Goal: Task Accomplishment & Management: Manage account settings

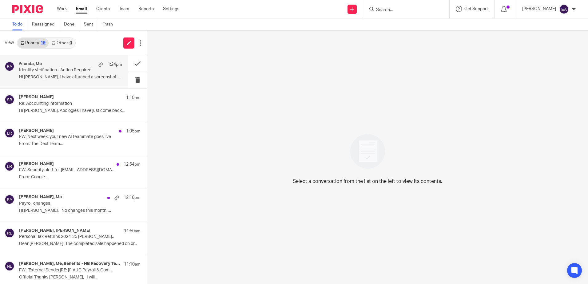
click at [66, 79] on p "Hi [PERSON_NAME], I have attached a screenshot of the..." at bounding box center [70, 77] width 103 height 5
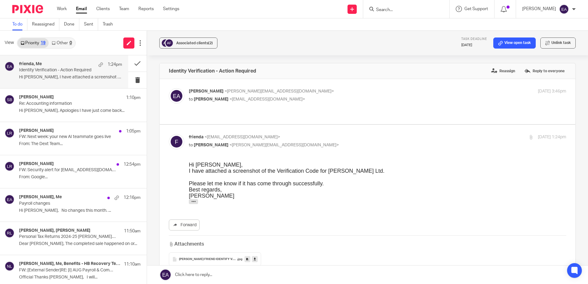
click at [215, 258] on span "ALAN FRIEND IDENTIFY VERIFICATION" at bounding box center [208, 260] width 58 height 4
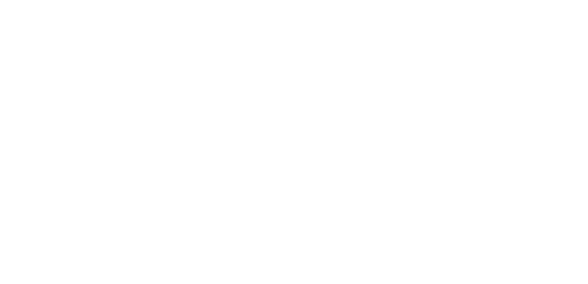
click at [273, 51] on img at bounding box center [293, 48] width 393 height 5
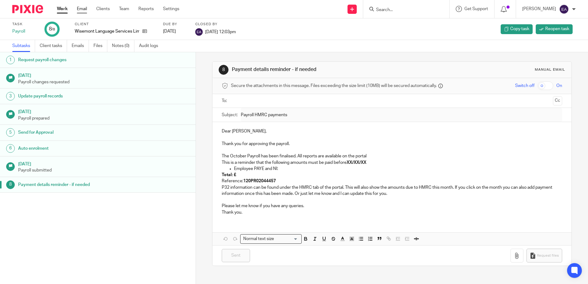
click at [82, 8] on link "Email" at bounding box center [82, 9] width 10 height 6
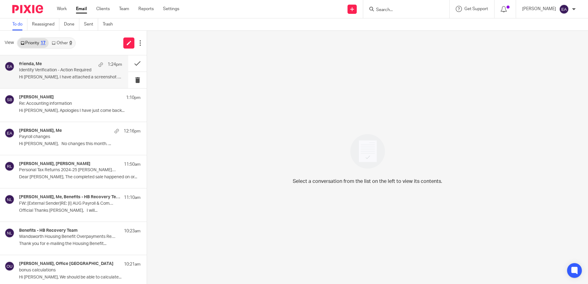
click at [87, 66] on div "frienda, Me 1:24pm" at bounding box center [70, 65] width 103 height 6
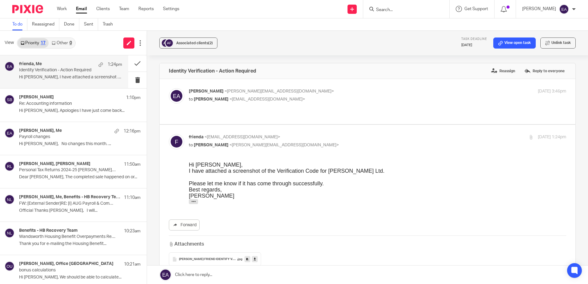
click at [254, 257] on icon at bounding box center [255, 259] width 2 height 5
click at [192, 44] on span "Associated clients (2)" at bounding box center [194, 43] width 37 height 4
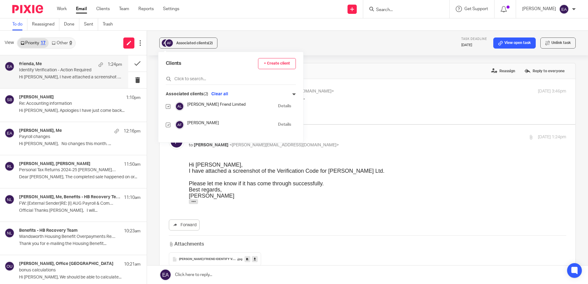
click at [278, 105] on link "Details" at bounding box center [284, 106] width 13 height 6
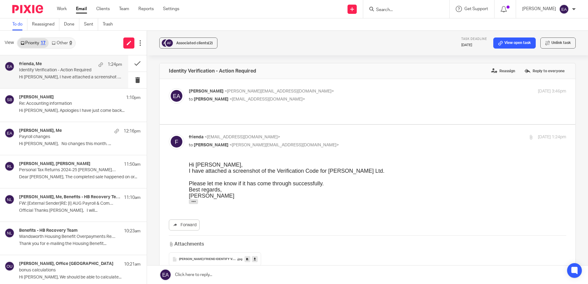
click at [278, 220] on div "Forward" at bounding box center [367, 225] width 397 height 11
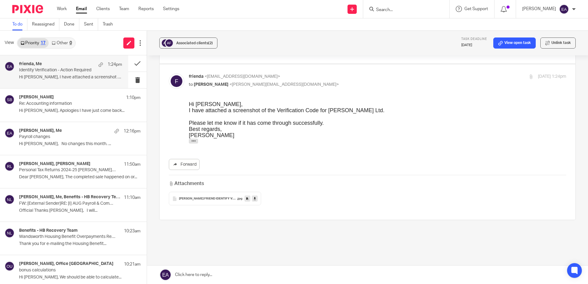
scroll to position [65, 0]
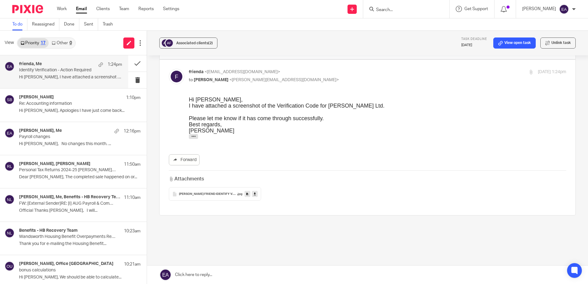
click at [184, 275] on link at bounding box center [367, 275] width 441 height 18
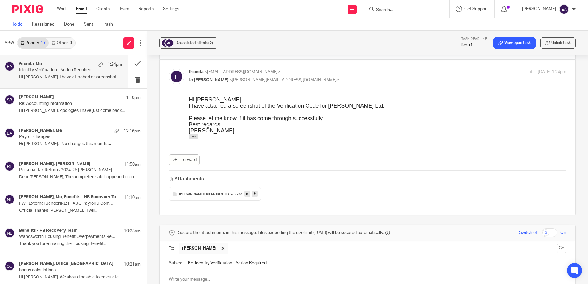
scroll to position [173, 0]
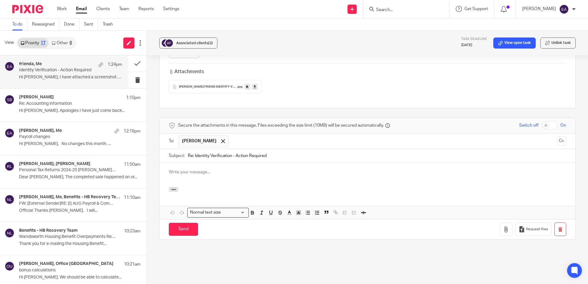
click at [190, 169] on p at bounding box center [367, 172] width 397 height 6
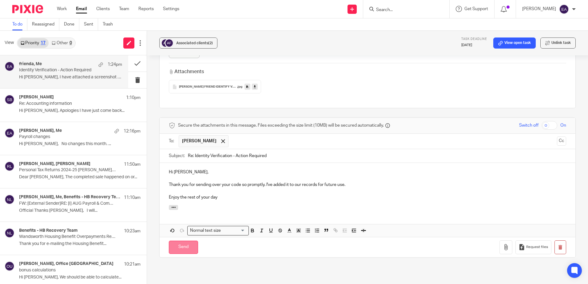
click at [190, 241] on input "Send" at bounding box center [183, 247] width 29 height 13
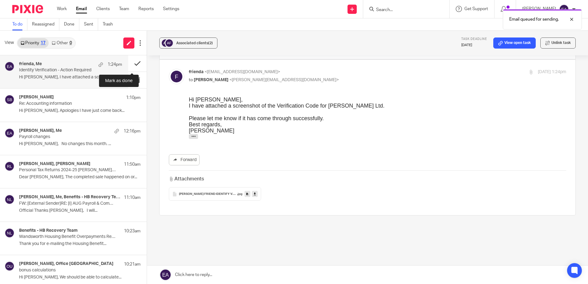
click at [133, 62] on button at bounding box center [137, 63] width 18 height 16
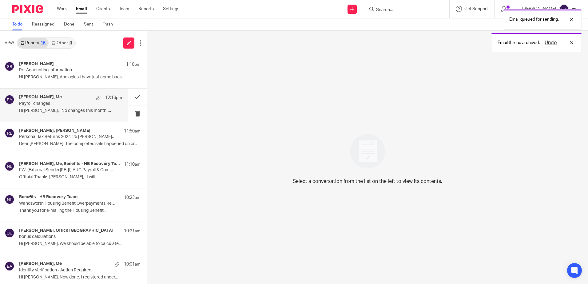
click at [72, 106] on div "David Murch, Me 12:16pm Payroll changes Hi Elaine, No changes this month. ..." at bounding box center [70, 105] width 103 height 21
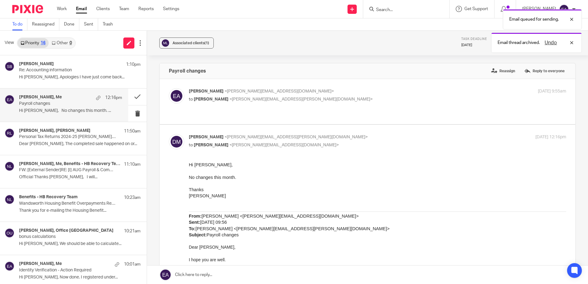
scroll to position [0, 0]
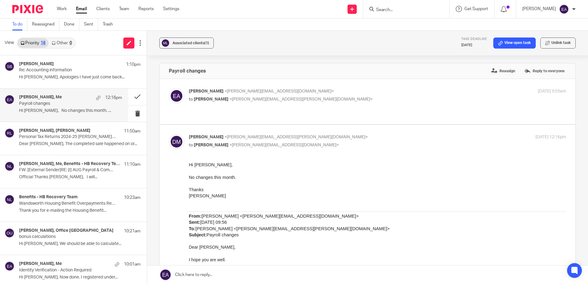
click at [66, 98] on div "David Murch, Me 12:16pm" at bounding box center [70, 98] width 103 height 6
click at [502, 45] on link "View open task" at bounding box center [514, 43] width 42 height 11
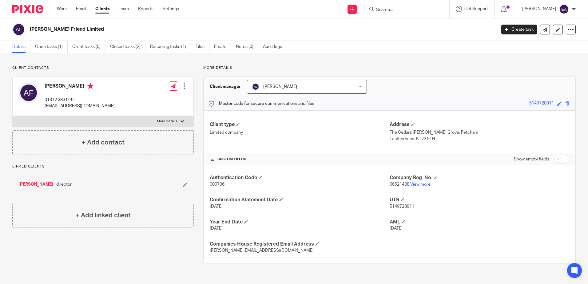
click at [559, 159] on input "checkbox" at bounding box center [562, 159] width 16 height 9
checkbox input "true"
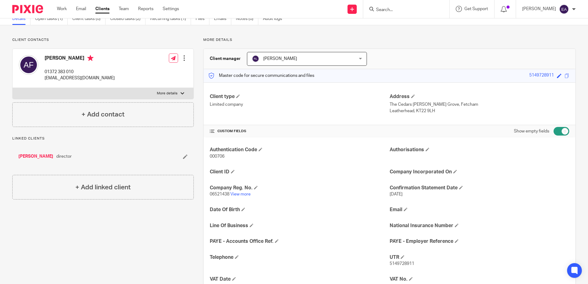
scroll to position [109, 0]
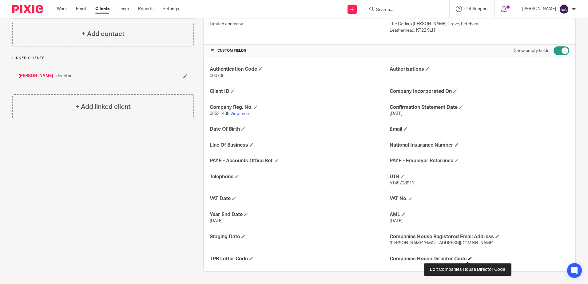
click at [468, 258] on span at bounding box center [470, 259] width 4 height 4
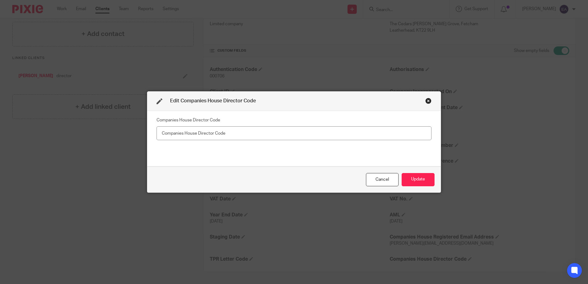
click at [178, 134] on input "text" at bounding box center [294, 133] width 275 height 14
type input "XXT-Y344-2223 [PERSON_NAME]"
click at [415, 180] on button "Update" at bounding box center [418, 179] width 33 height 13
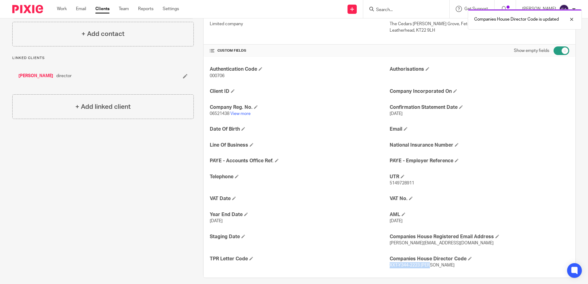
drag, startPoint x: 427, startPoint y: 266, endPoint x: 387, endPoint y: 269, distance: 39.8
click at [387, 269] on div "Authentication Code 000706 Authorisations Client ID Company Incorporated On Com…" at bounding box center [390, 167] width 372 height 221
copy span "XXT-Y344-2223 Alan"
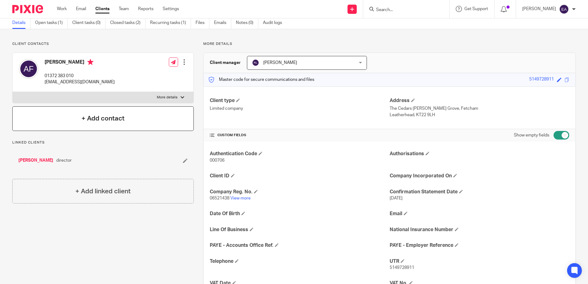
scroll to position [16, 0]
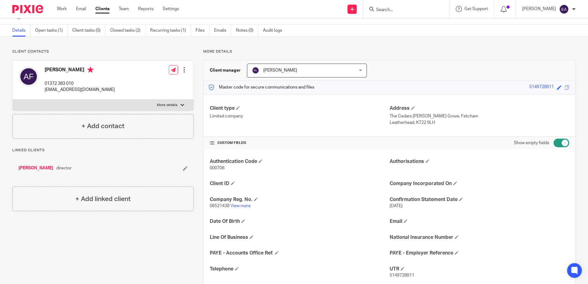
click at [32, 169] on link "[PERSON_NAME]" at bounding box center [35, 168] width 35 height 6
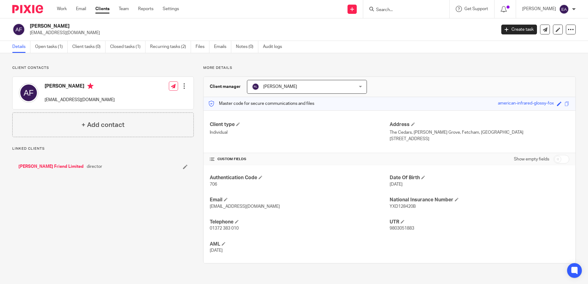
click at [558, 158] on input "checkbox" at bounding box center [562, 159] width 16 height 9
checkbox input "true"
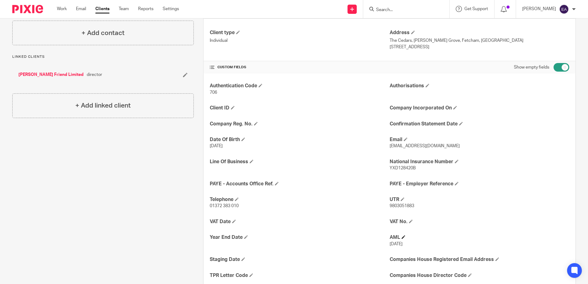
scroll to position [92, 0]
click at [468, 273] on span at bounding box center [470, 275] width 4 height 4
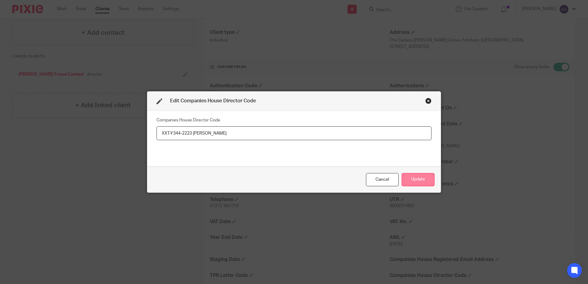
type input "XXT-Y344-2223 [PERSON_NAME]"
click at [407, 180] on button "Update" at bounding box center [418, 179] width 33 height 13
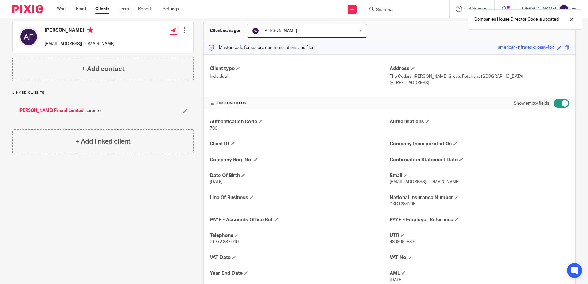
scroll to position [0, 0]
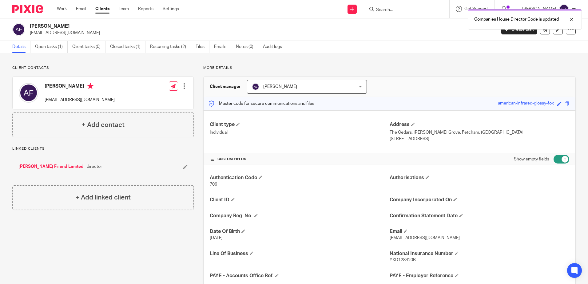
click at [41, 166] on link "[PERSON_NAME] Friend Limited" at bounding box center [50, 167] width 65 height 6
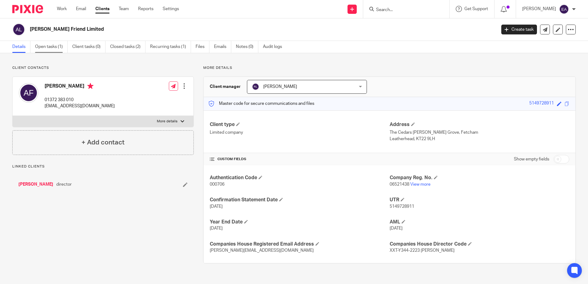
click at [57, 47] on link "Open tasks (1)" at bounding box center [51, 47] width 33 height 12
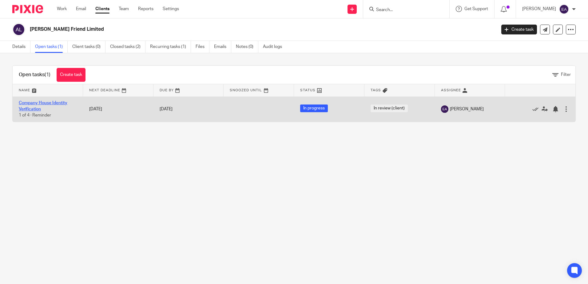
click at [34, 102] on link "Company House Identity Verification" at bounding box center [43, 106] width 49 height 10
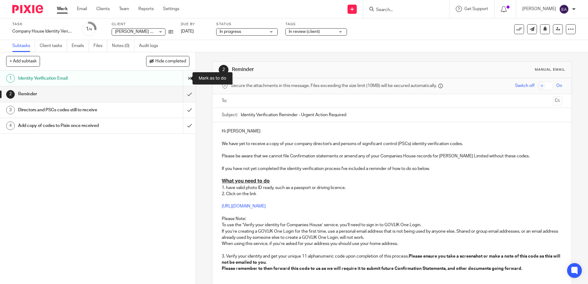
click at [182, 79] on input "submit" at bounding box center [98, 78] width 196 height 15
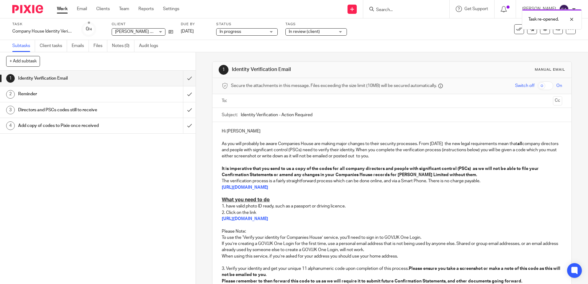
click at [183, 93] on input "submit" at bounding box center [98, 93] width 196 height 15
click at [148, 107] on div "Directors and PSCs codes still to receive" at bounding box center [97, 109] width 159 height 9
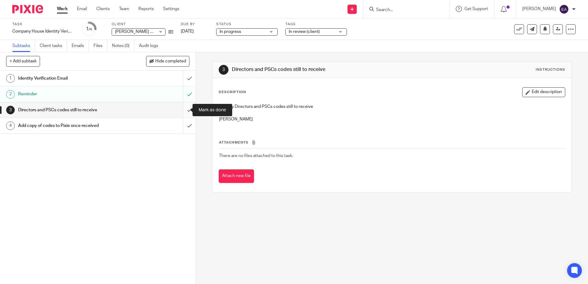
click at [185, 110] on input "submit" at bounding box center [98, 109] width 196 height 15
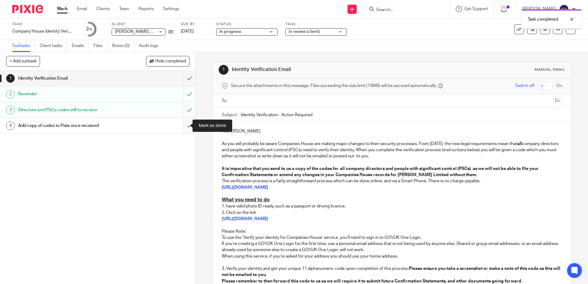
click at [182, 126] on input "submit" at bounding box center [98, 125] width 196 height 15
click at [516, 32] on icon at bounding box center [519, 29] width 6 height 6
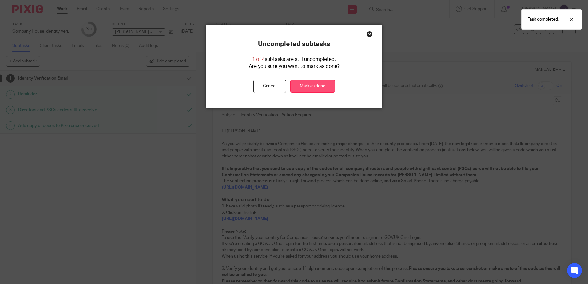
click at [313, 86] on link "Mark as done" at bounding box center [312, 86] width 45 height 13
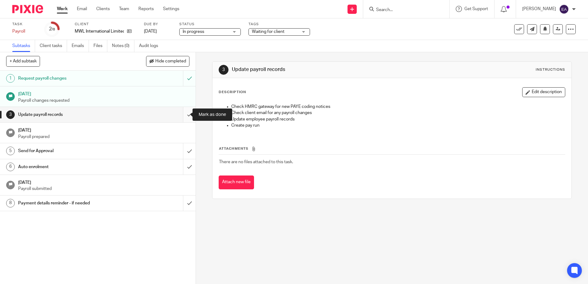
click at [181, 116] on input "submit" at bounding box center [98, 114] width 196 height 15
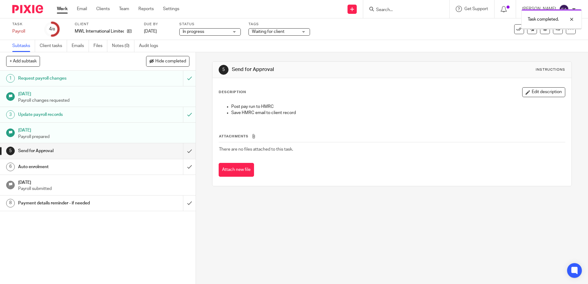
click at [183, 150] on input "submit" at bounding box center [98, 150] width 196 height 15
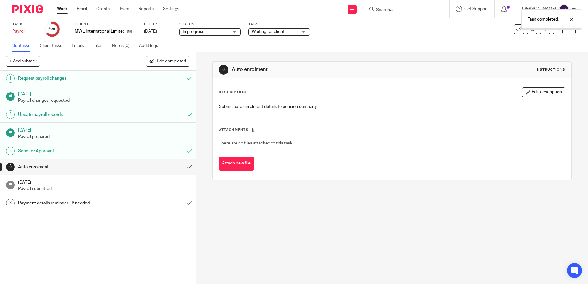
click at [299, 31] on div "Waiting for client" at bounding box center [279, 31] width 62 height 7
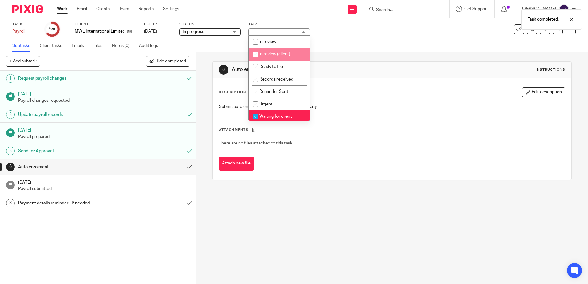
click at [284, 55] on span "In review (client)" at bounding box center [274, 54] width 31 height 4
checkbox input "true"
click at [87, 8] on link "Email" at bounding box center [82, 9] width 10 height 6
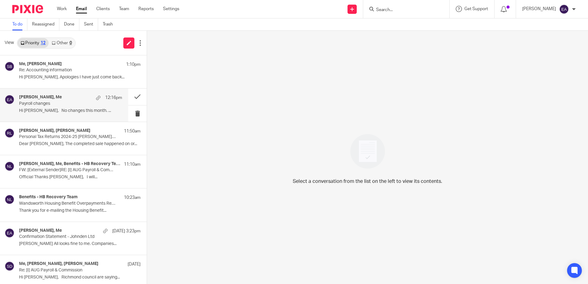
click at [75, 110] on p "Hi Elaine, No changes this month. ..." at bounding box center [70, 110] width 103 height 5
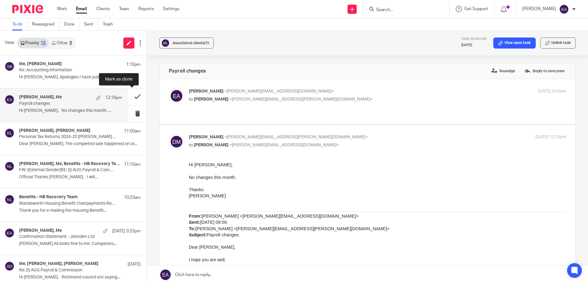
click at [130, 96] on button at bounding box center [137, 97] width 18 height 16
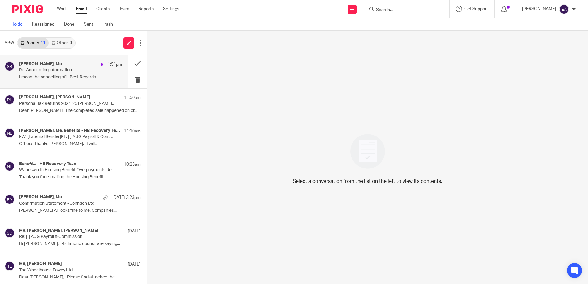
click at [63, 73] on p "Re: Accounting information" at bounding box center [60, 70] width 82 height 5
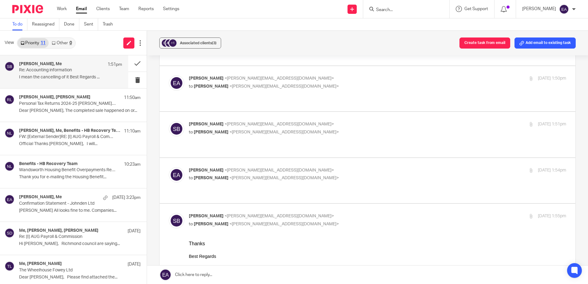
scroll to position [185, 0]
